Goal: Check status: Check status

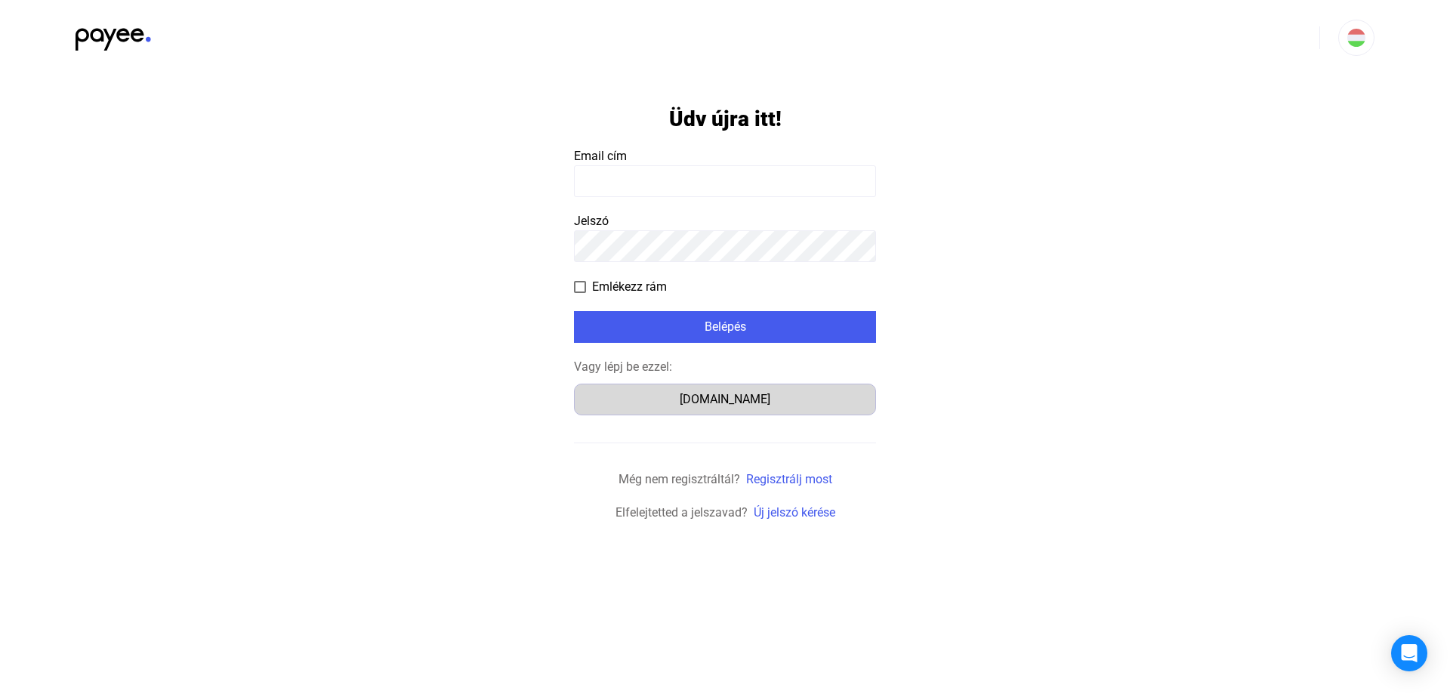
click at [726, 398] on div "Számlázz.hu" at bounding box center [724, 399] width 291 height 18
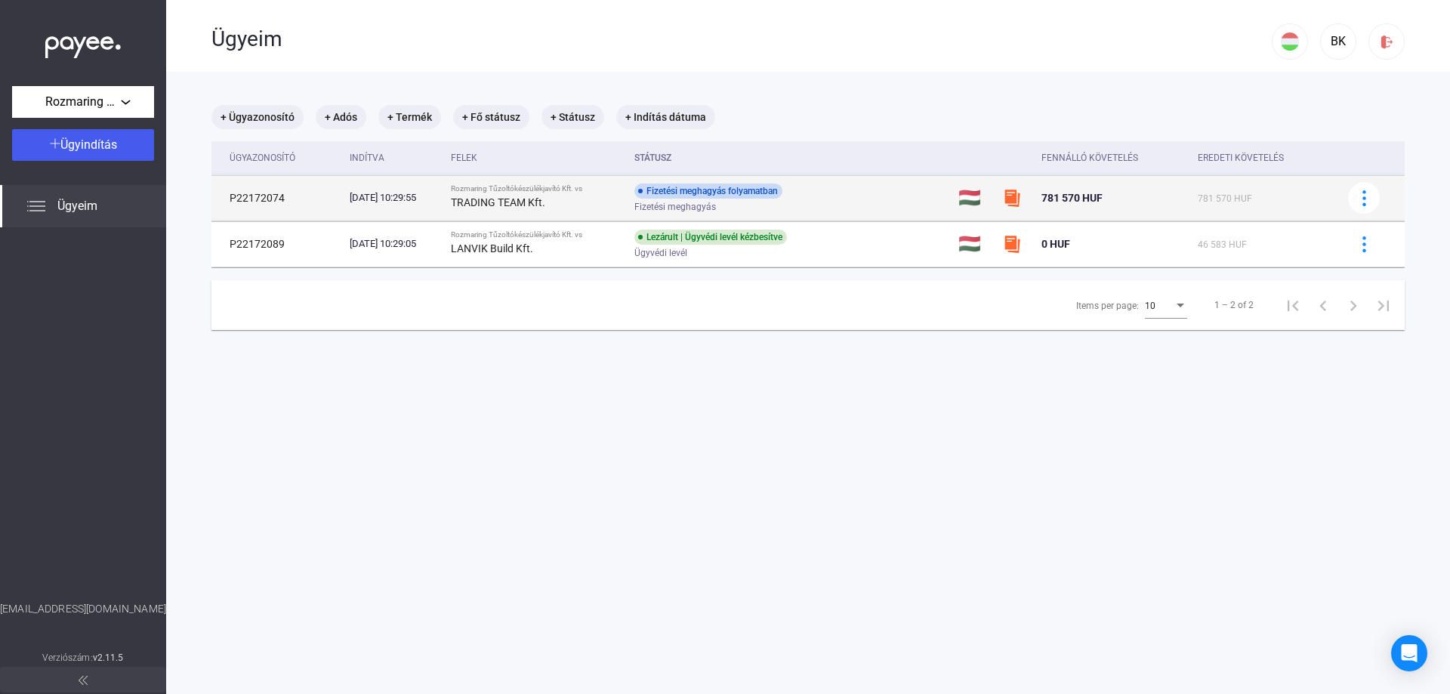
click at [516, 202] on strong "TRADING TEAM Kft." at bounding box center [498, 202] width 94 height 12
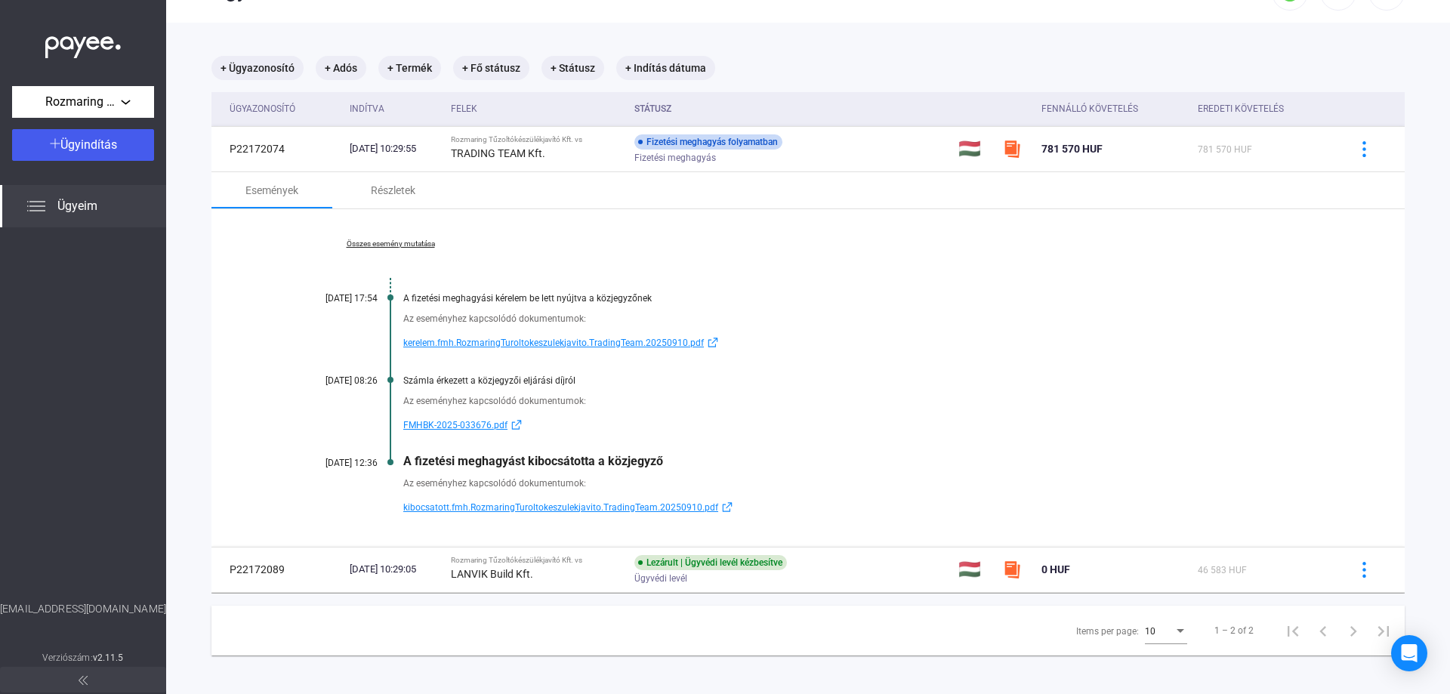
scroll to position [72, 0]
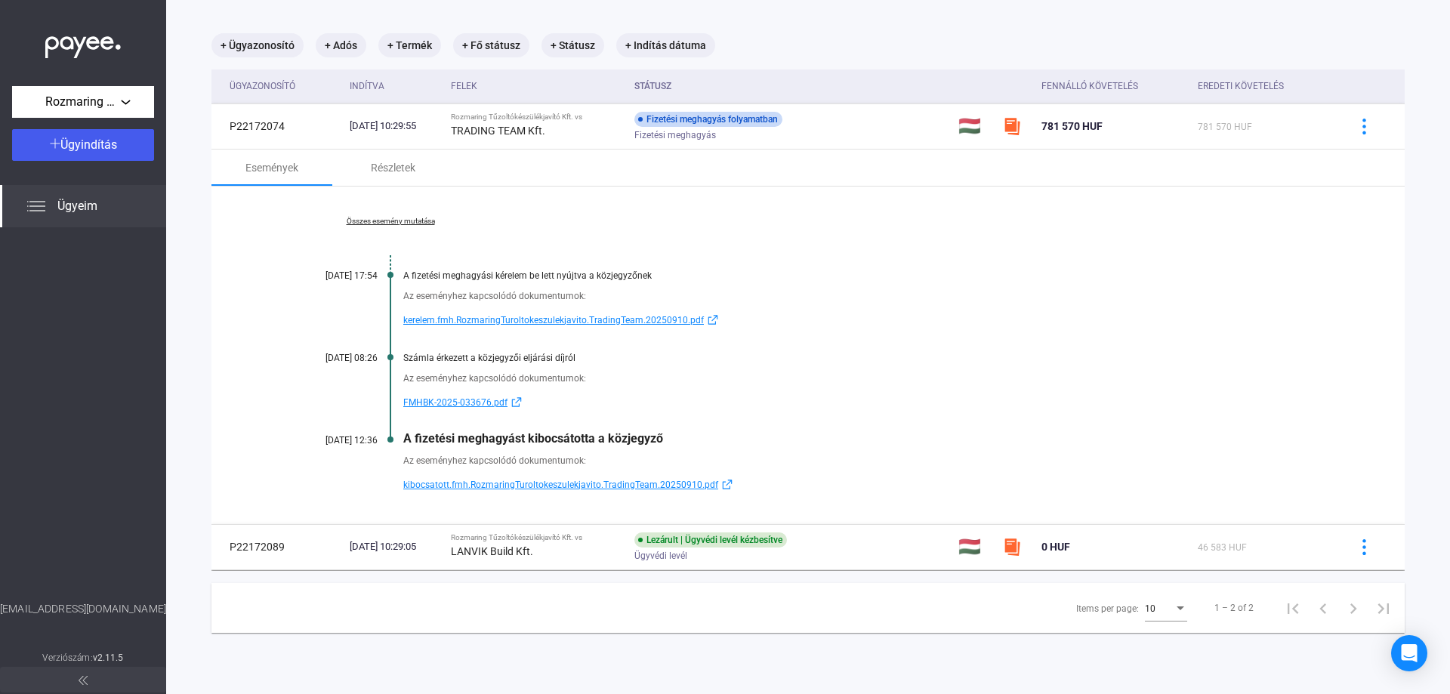
click at [651, 483] on span "kibocsatott.fmh.RozmaringTuroltokeszulekjavito.TradingTeam.20250910.pdf" at bounding box center [560, 485] width 315 height 18
